Goal: Task Accomplishment & Management: Manage account settings

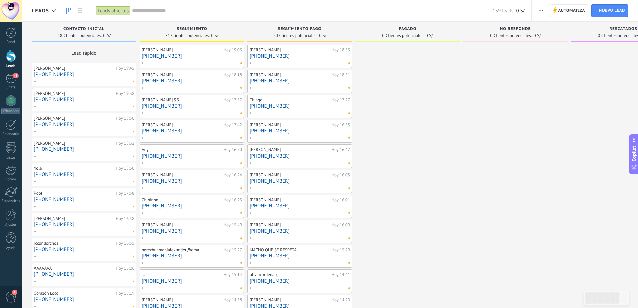
click at [143, 12] on input "text" at bounding box center [312, 10] width 361 height 7
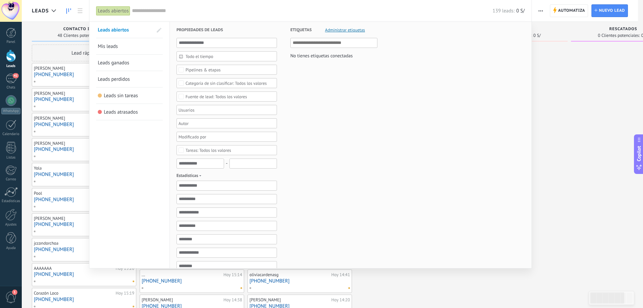
click at [195, 58] on span "Todo el tiempo" at bounding box center [230, 56] width 88 height 5
click at [200, 102] on li "Hoy" at bounding box center [227, 98] width 100 height 10
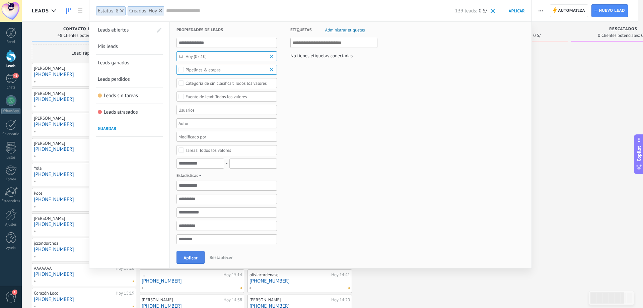
click at [184, 259] on span "Aplicar" at bounding box center [191, 257] width 14 height 5
